Goal: Information Seeking & Learning: Find specific fact

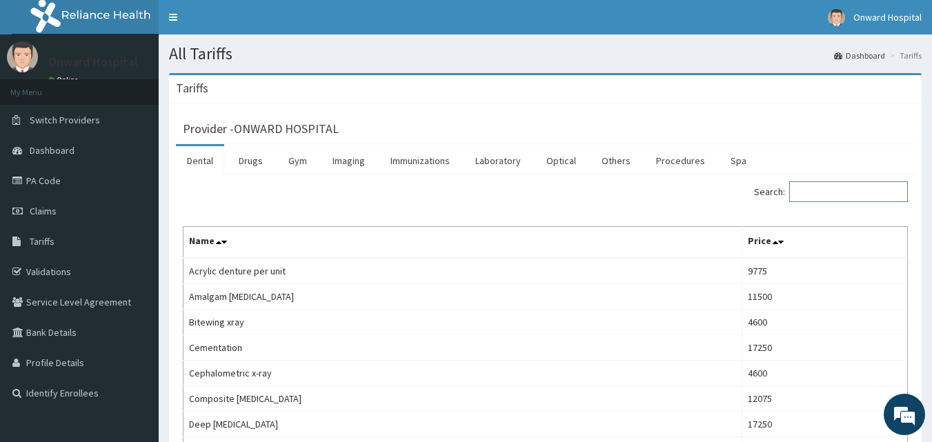
click at [837, 194] on input "Search:" at bounding box center [848, 191] width 119 height 21
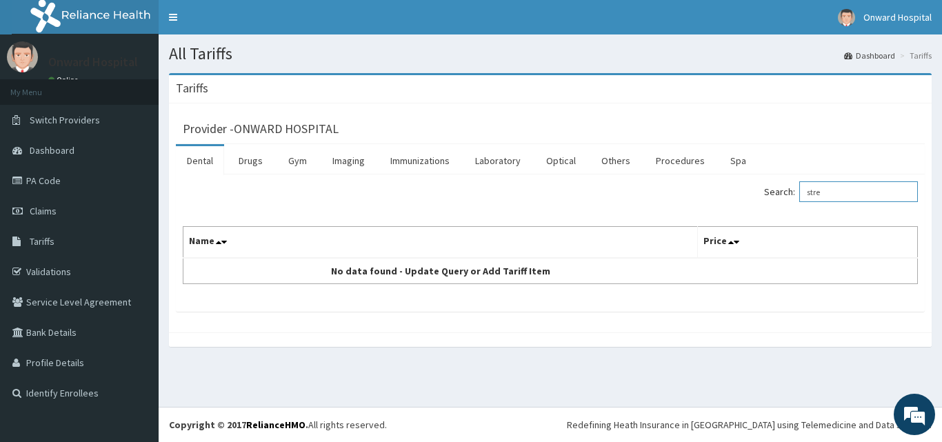
drag, startPoint x: 839, startPoint y: 191, endPoint x: 786, endPoint y: 192, distance: 53.8
click at [786, 192] on label "Search: stre" at bounding box center [841, 191] width 154 height 21
type input "sha"
click at [250, 158] on link "Drugs" at bounding box center [251, 160] width 46 height 29
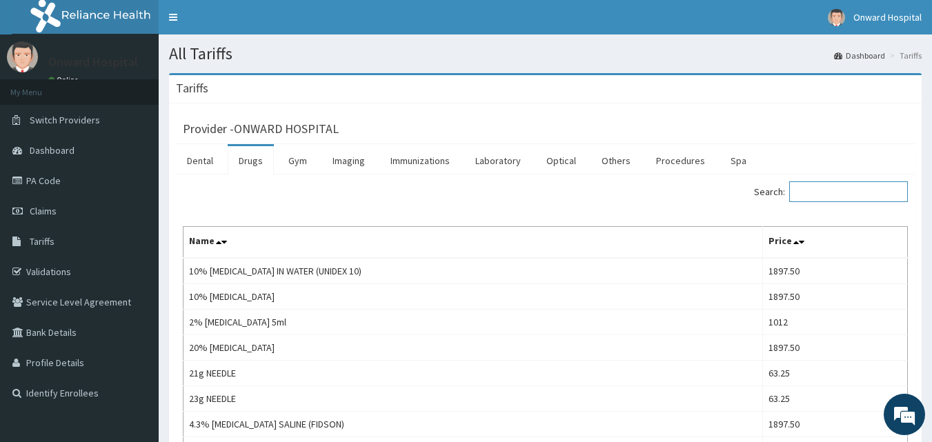
click at [835, 191] on input "Search:" at bounding box center [848, 191] width 119 height 21
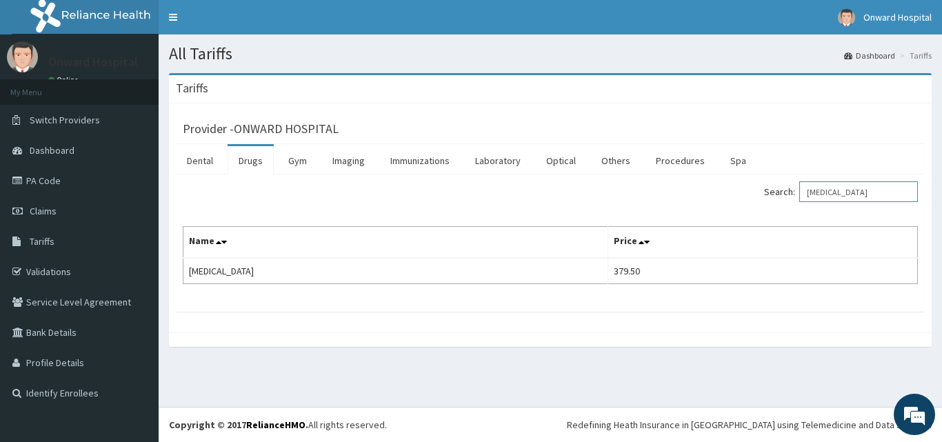
drag, startPoint x: 854, startPoint y: 195, endPoint x: 774, endPoint y: 197, distance: 80.0
click at [775, 192] on div "Search: [MEDICAL_DATA]" at bounding box center [739, 193] width 357 height 24
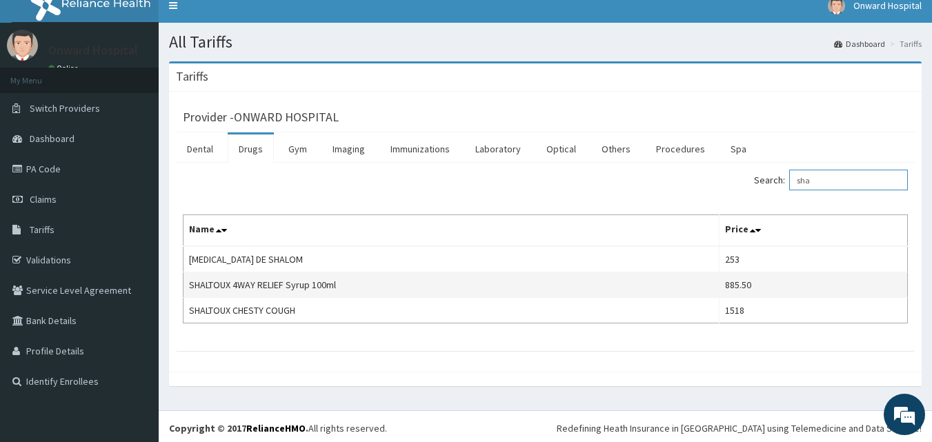
scroll to position [15, 0]
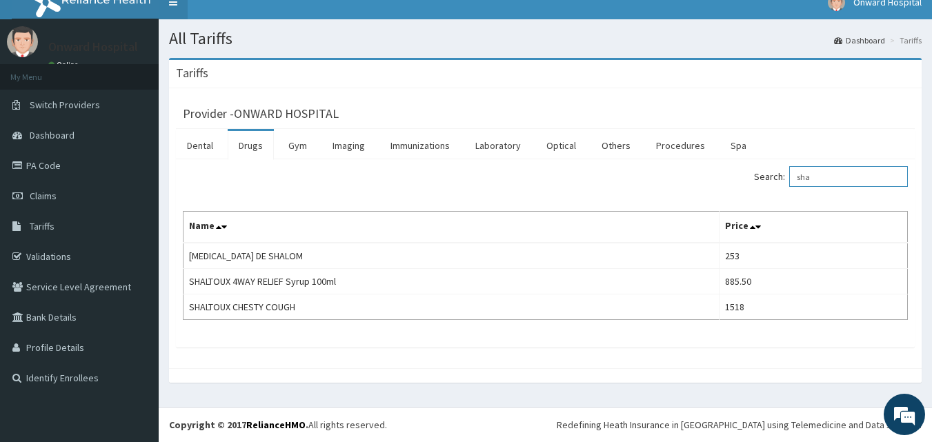
type input "sha"
click at [53, 163] on link "PA Code" at bounding box center [79, 165] width 159 height 30
